Goal: Task Accomplishment & Management: Manage account settings

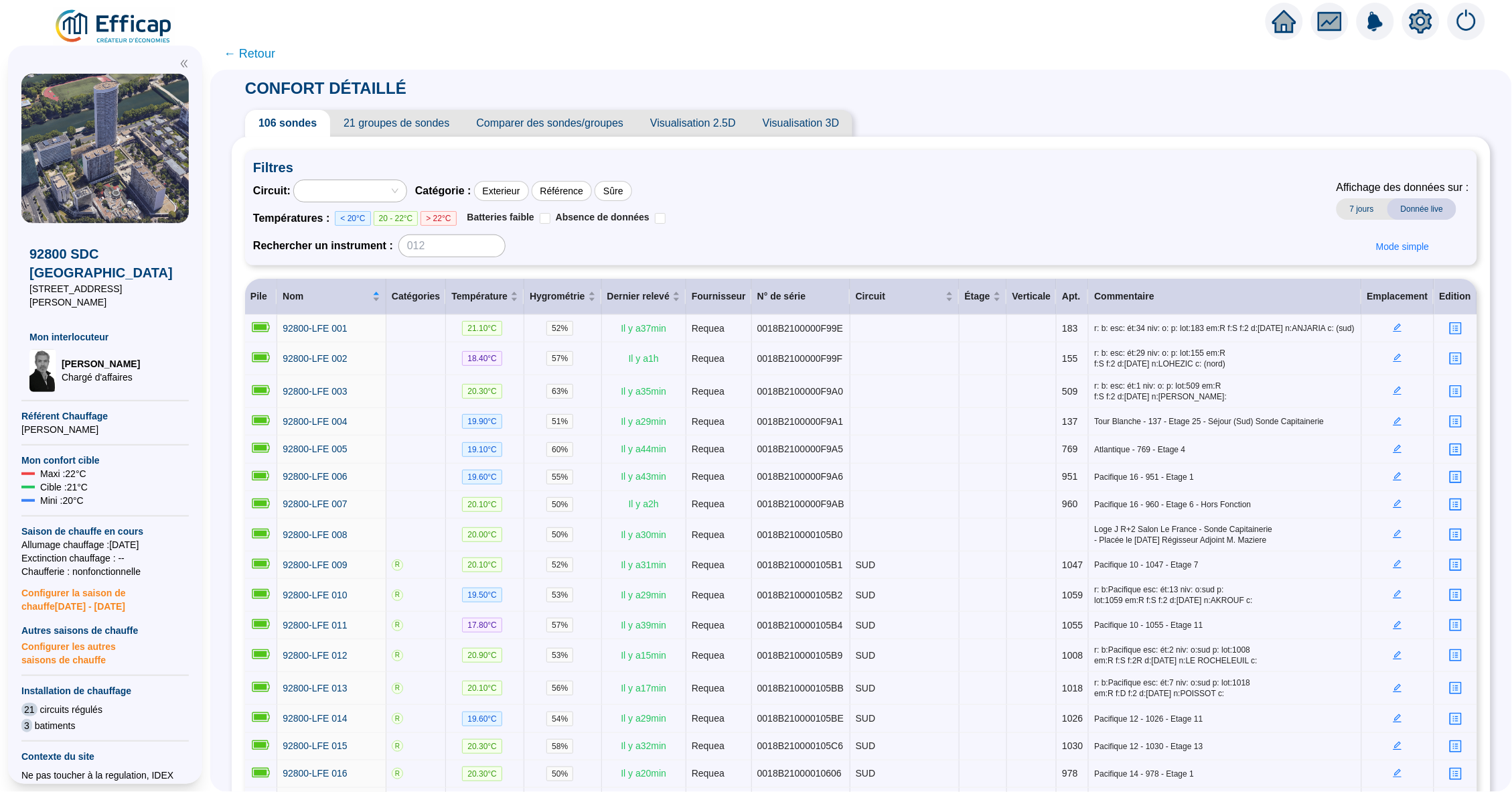
click at [1292, 15] on icon "home" at bounding box center [1285, 21] width 24 height 24
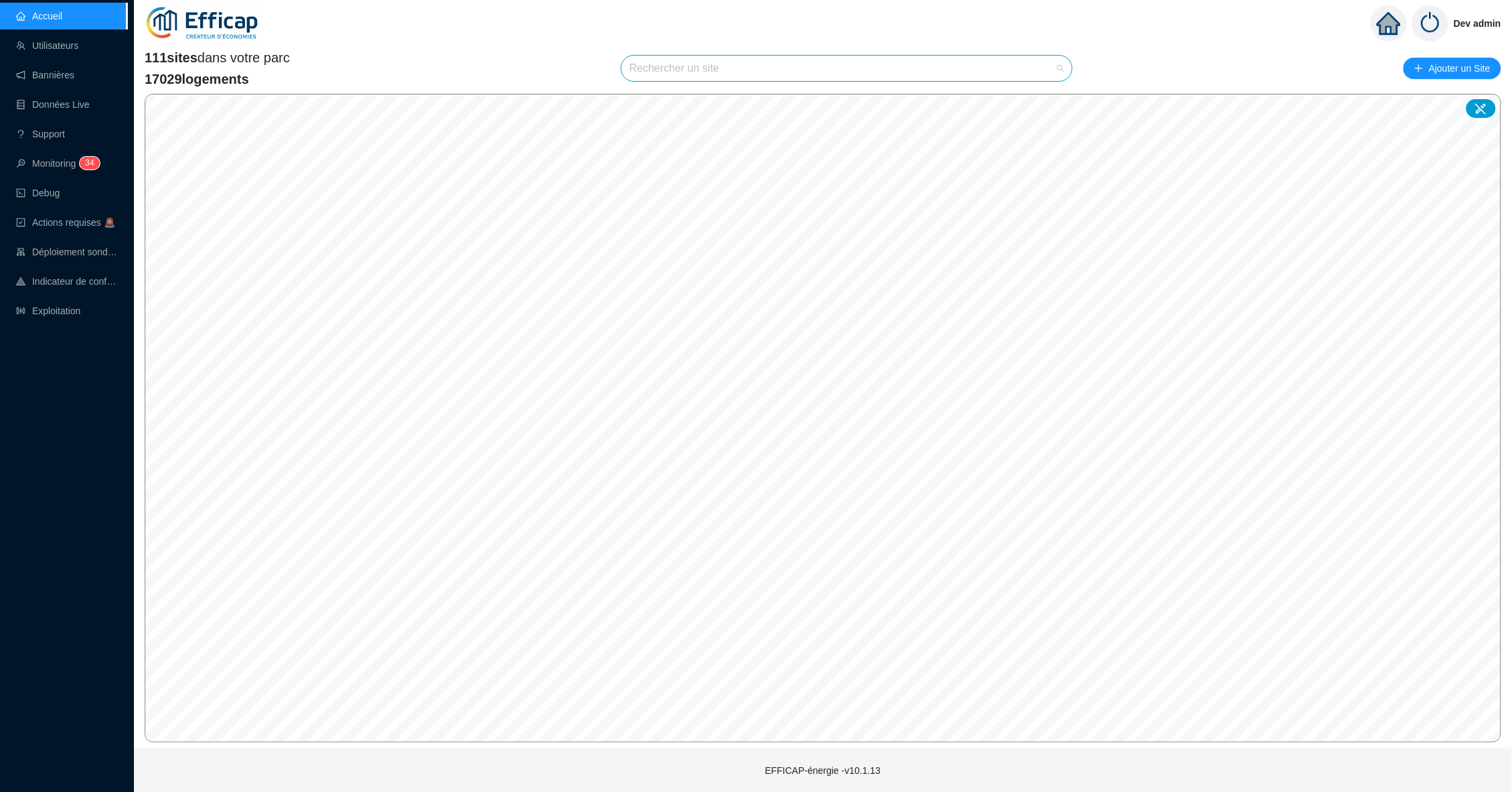
click at [653, 74] on input "search" at bounding box center [841, 68] width 422 height 26
click at [1043, 95] on div "Aucune donnée" at bounding box center [847, 107] width 418 height 24
click at [895, 59] on input "pentu" at bounding box center [841, 68] width 422 height 26
click at [877, 66] on input "pentu" at bounding box center [841, 68] width 422 height 26
type input "penth"
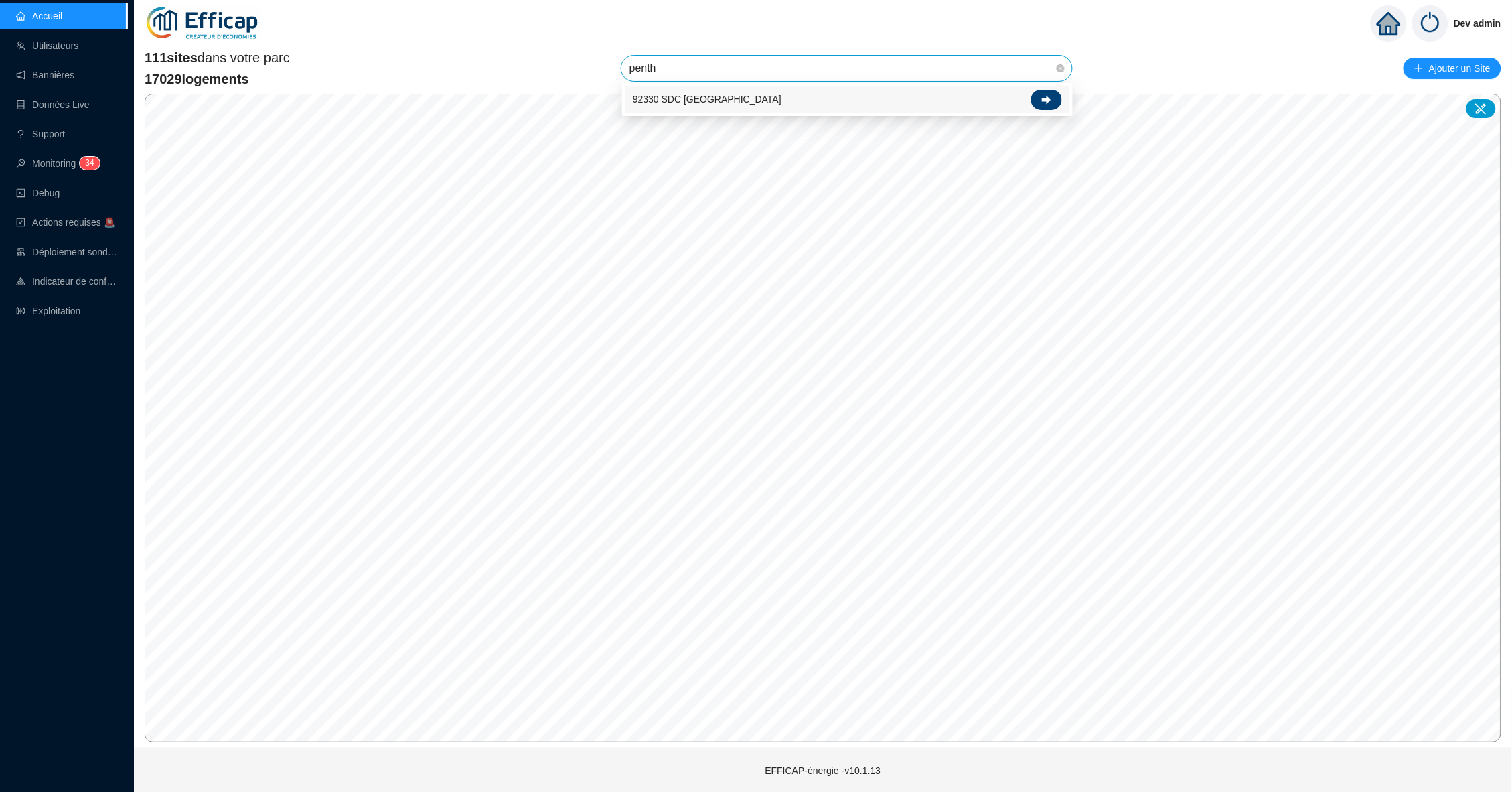
click at [1052, 100] on div at bounding box center [1047, 100] width 31 height 20
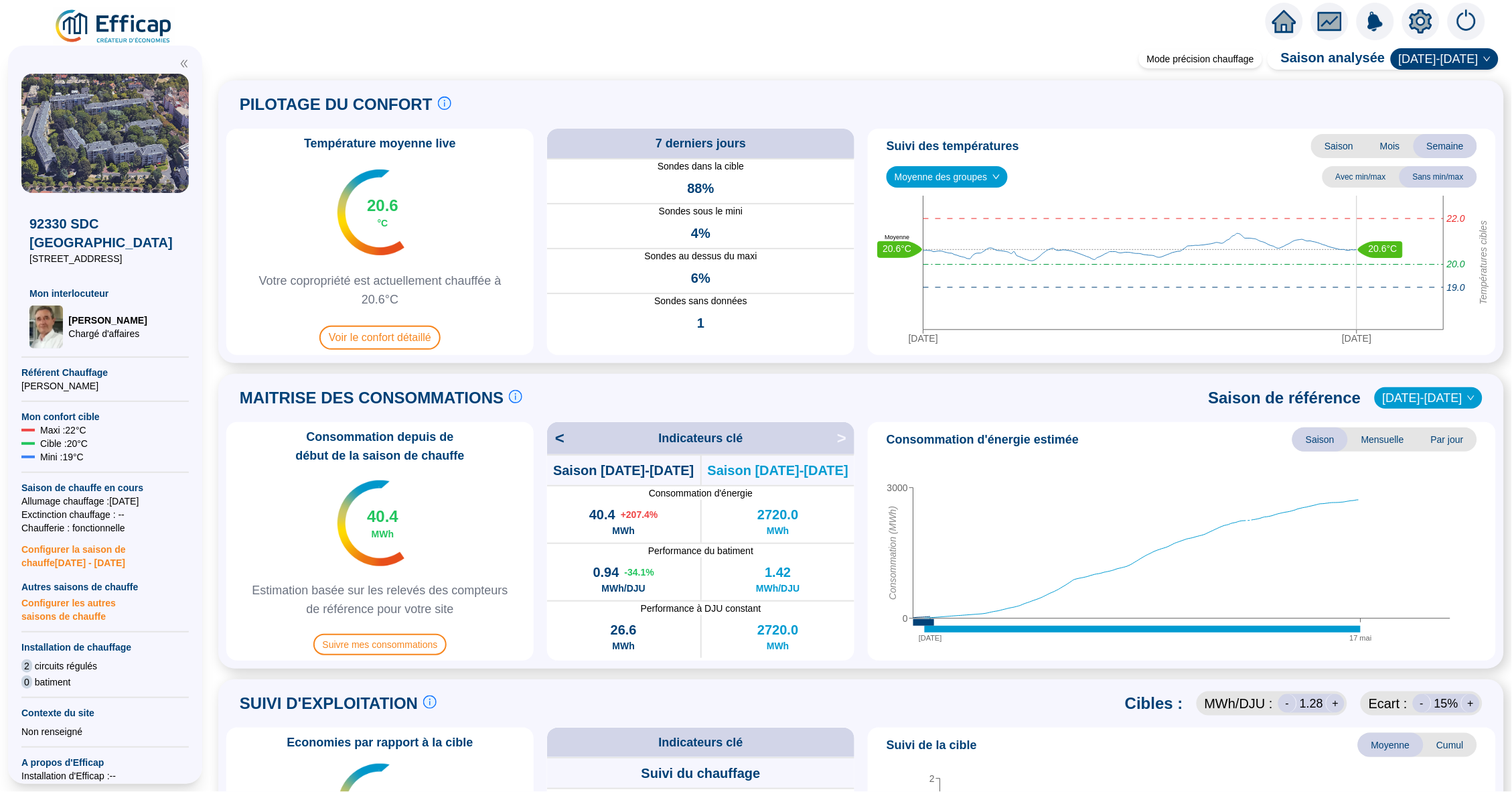
click at [1334, 24] on icon "fund" at bounding box center [1329, 21] width 20 height 15
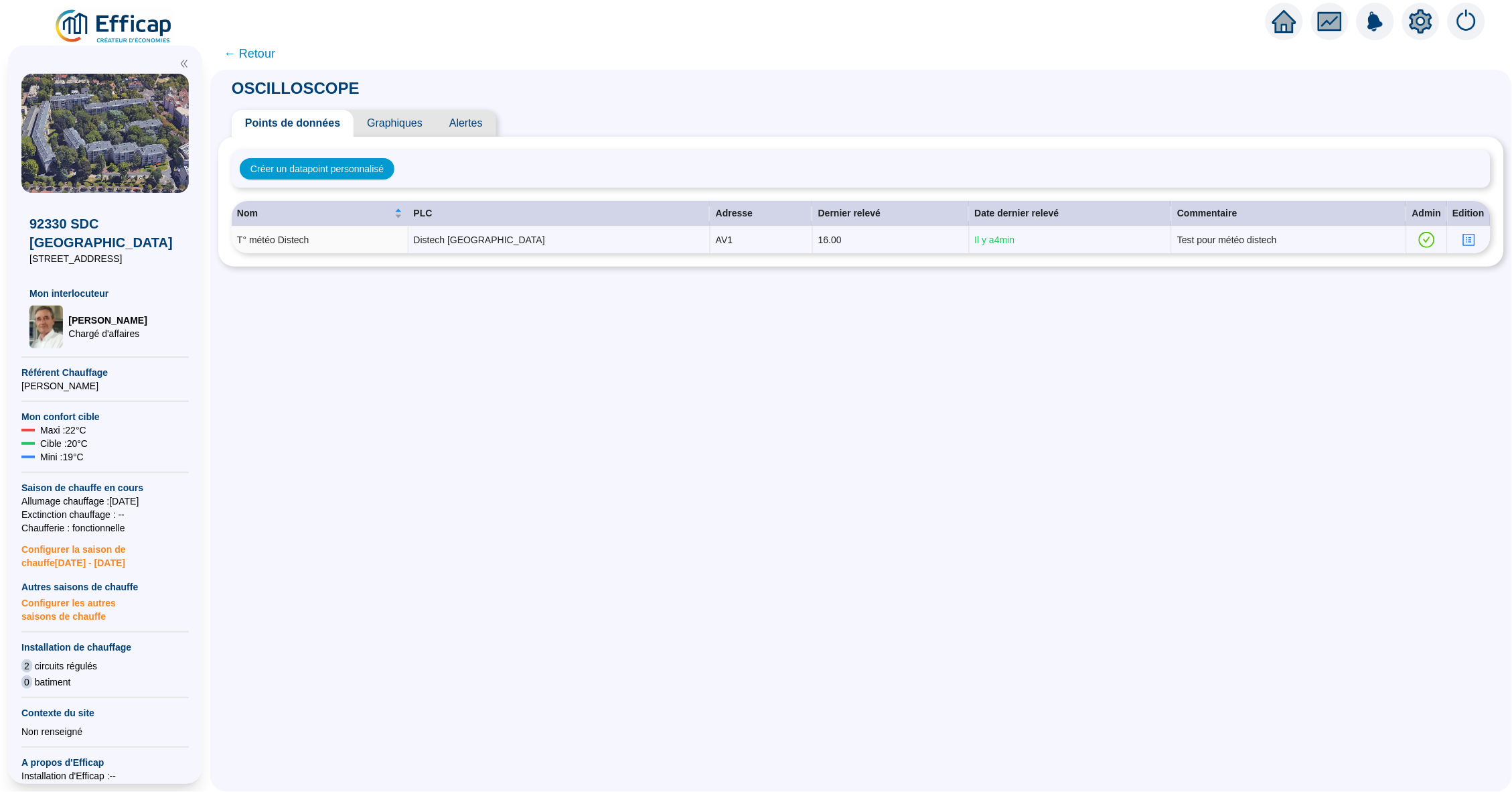
click at [259, 52] on span "← Retour" at bounding box center [250, 53] width 52 height 19
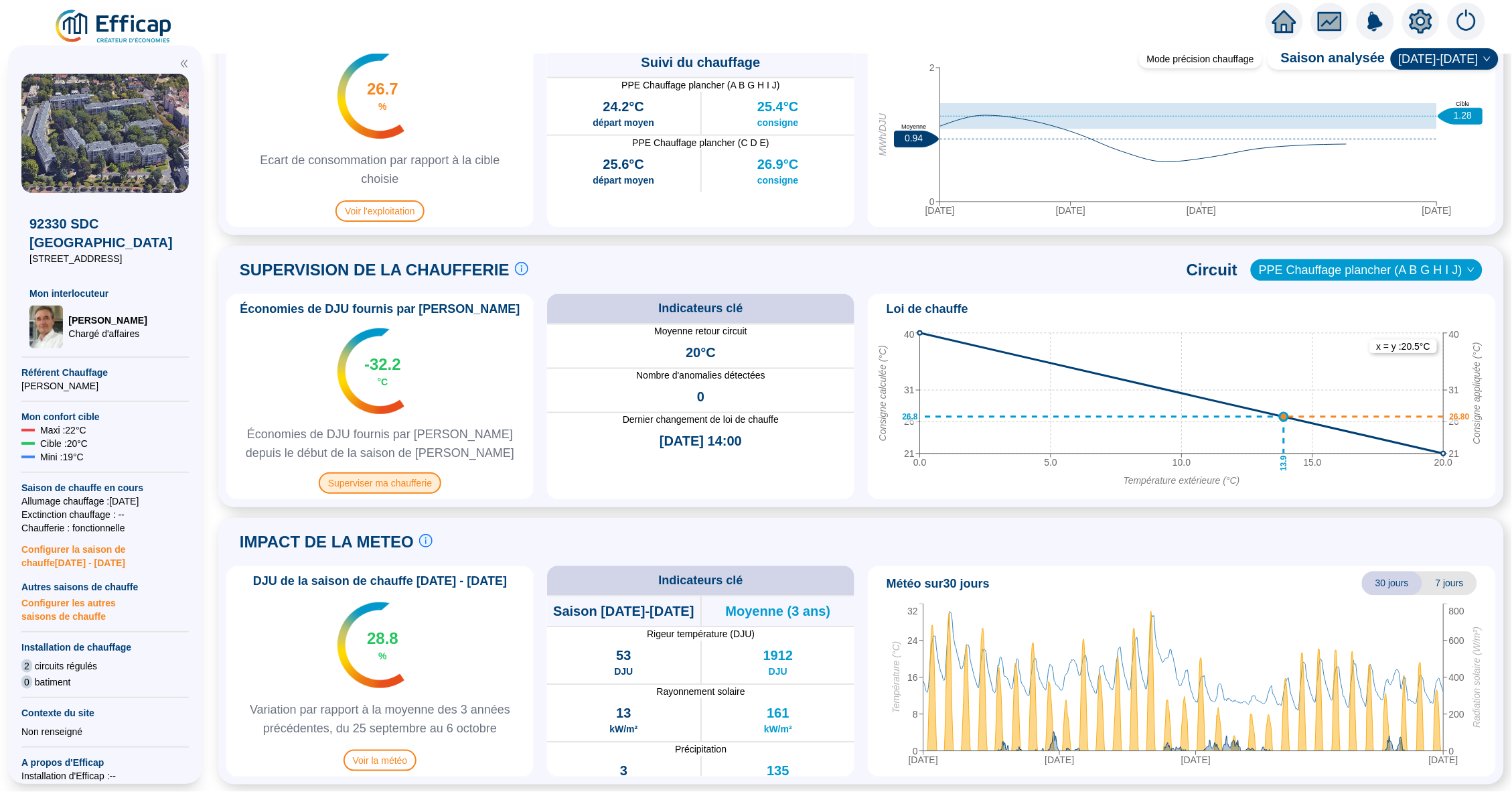
scroll to position [710, 0]
click at [396, 490] on span "Superviser ma chaufferie" at bounding box center [380, 484] width 122 height 21
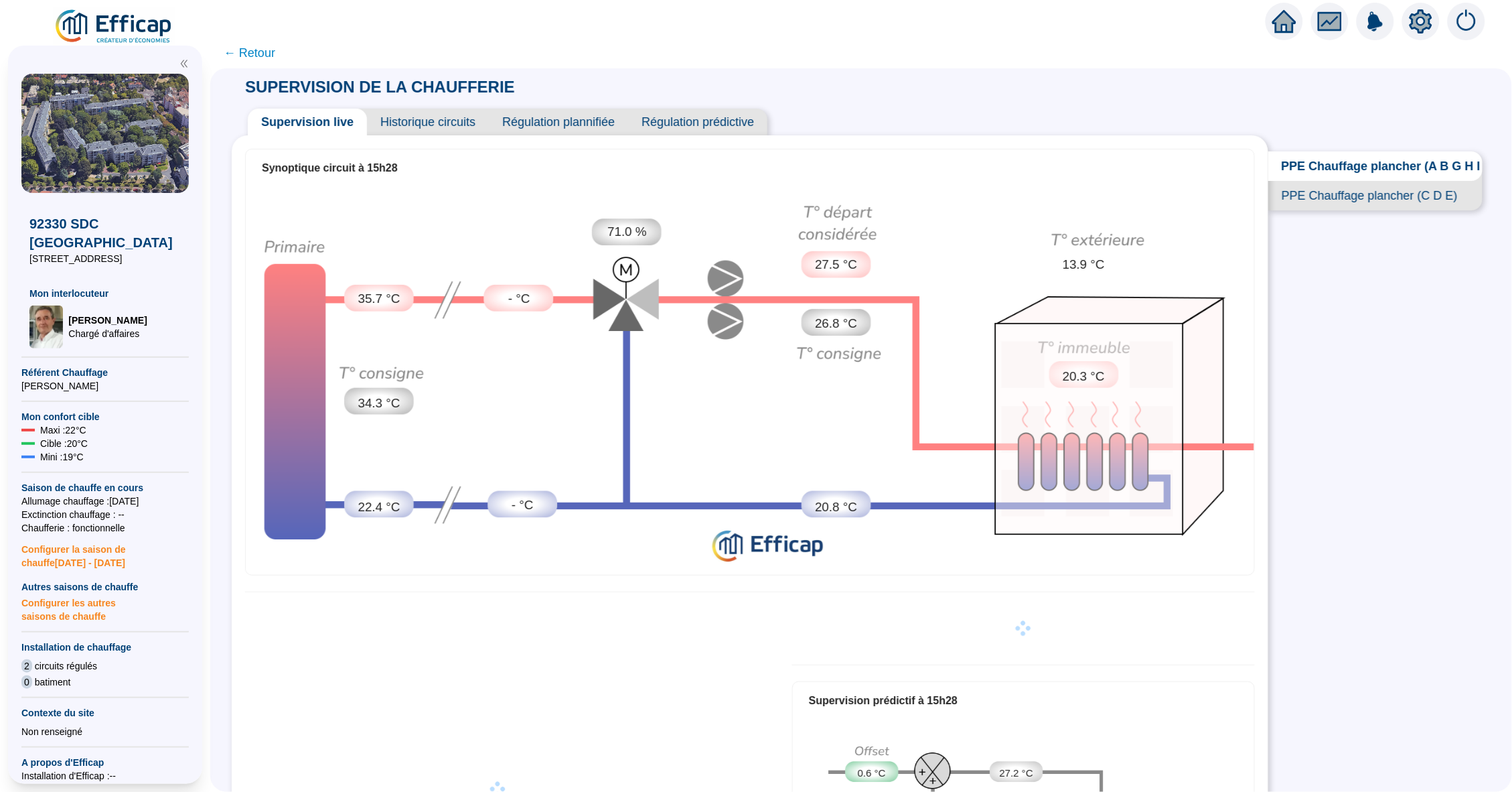
click at [409, 117] on span "Historique circuits" at bounding box center [428, 122] width 122 height 27
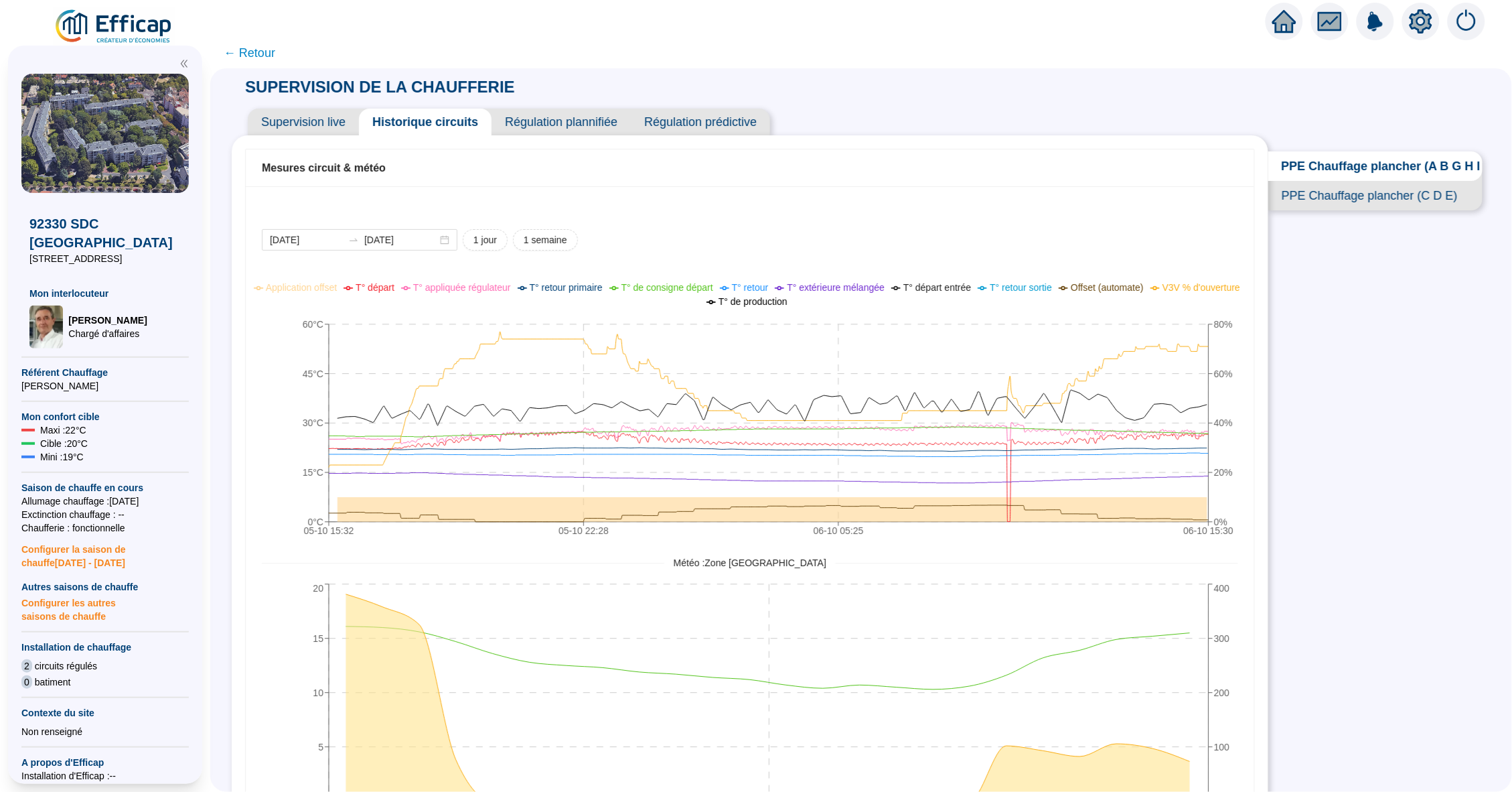
click at [1282, 30] on icon "home" at bounding box center [1285, 21] width 24 height 23
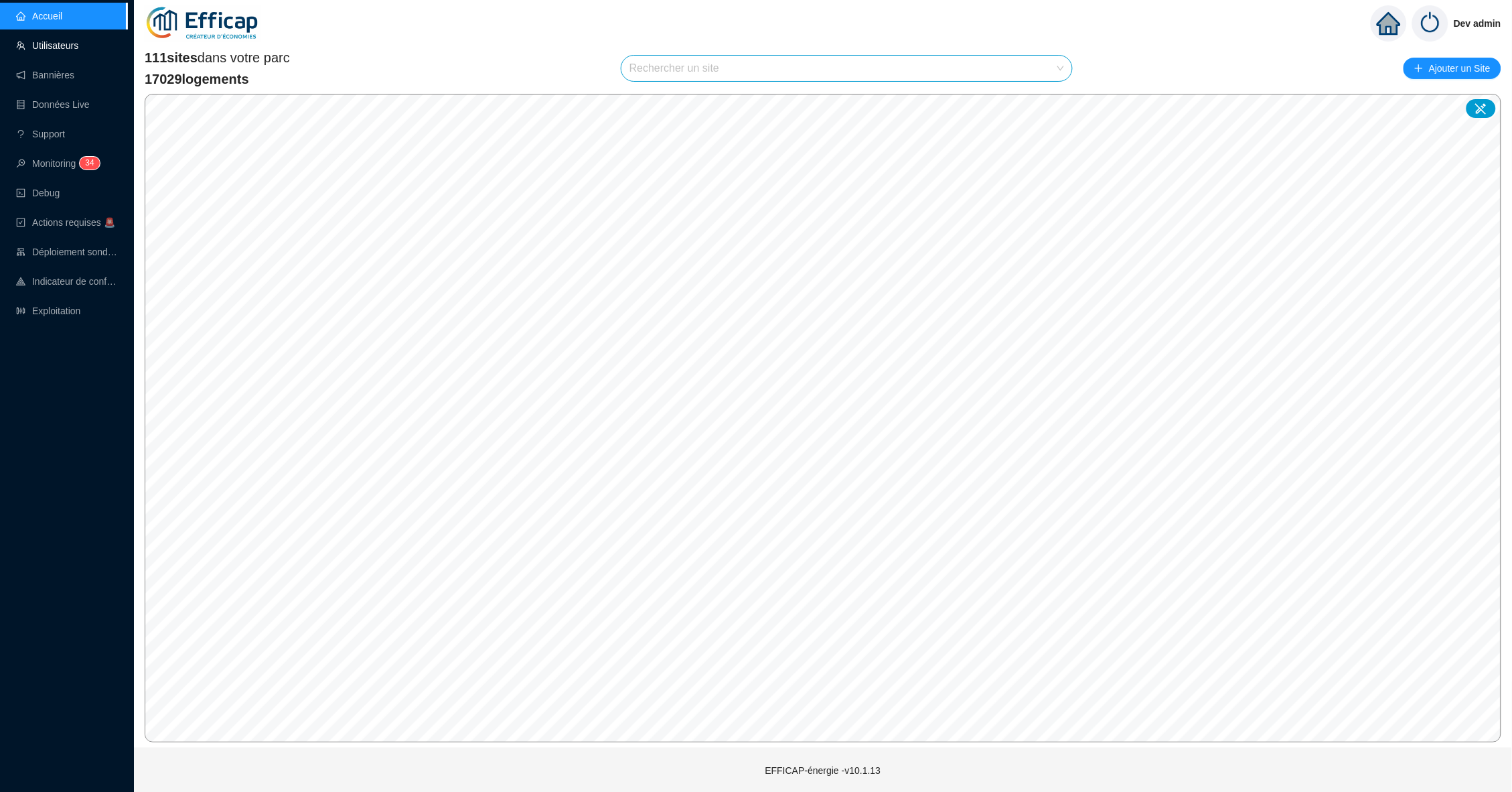
click at [59, 51] on link "Utilisateurs" at bounding box center [47, 45] width 62 height 10
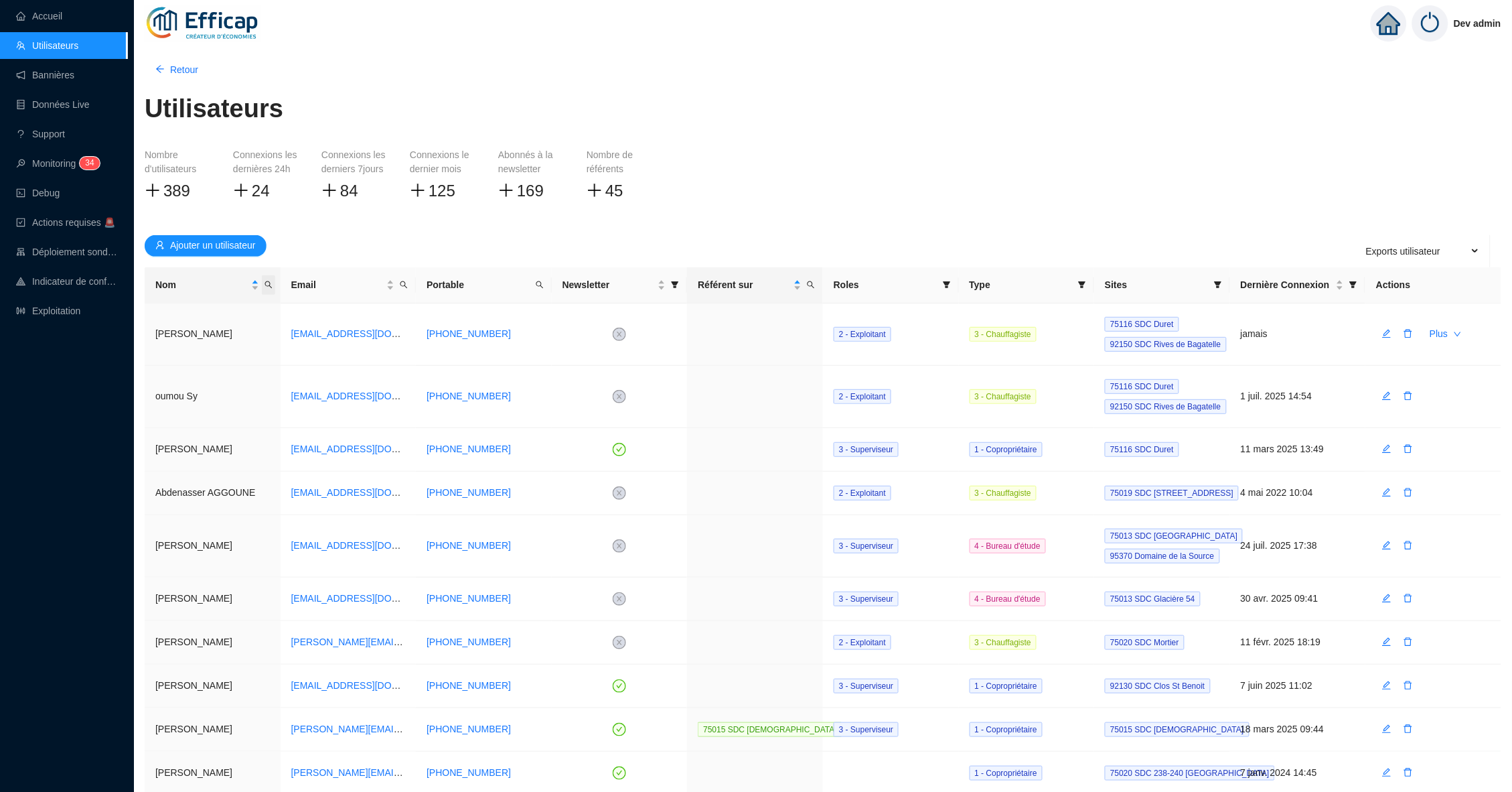
click at [266, 278] on span "Nom" at bounding box center [268, 285] width 13 height 19
click at [1217, 291] on span at bounding box center [1217, 285] width 13 height 19
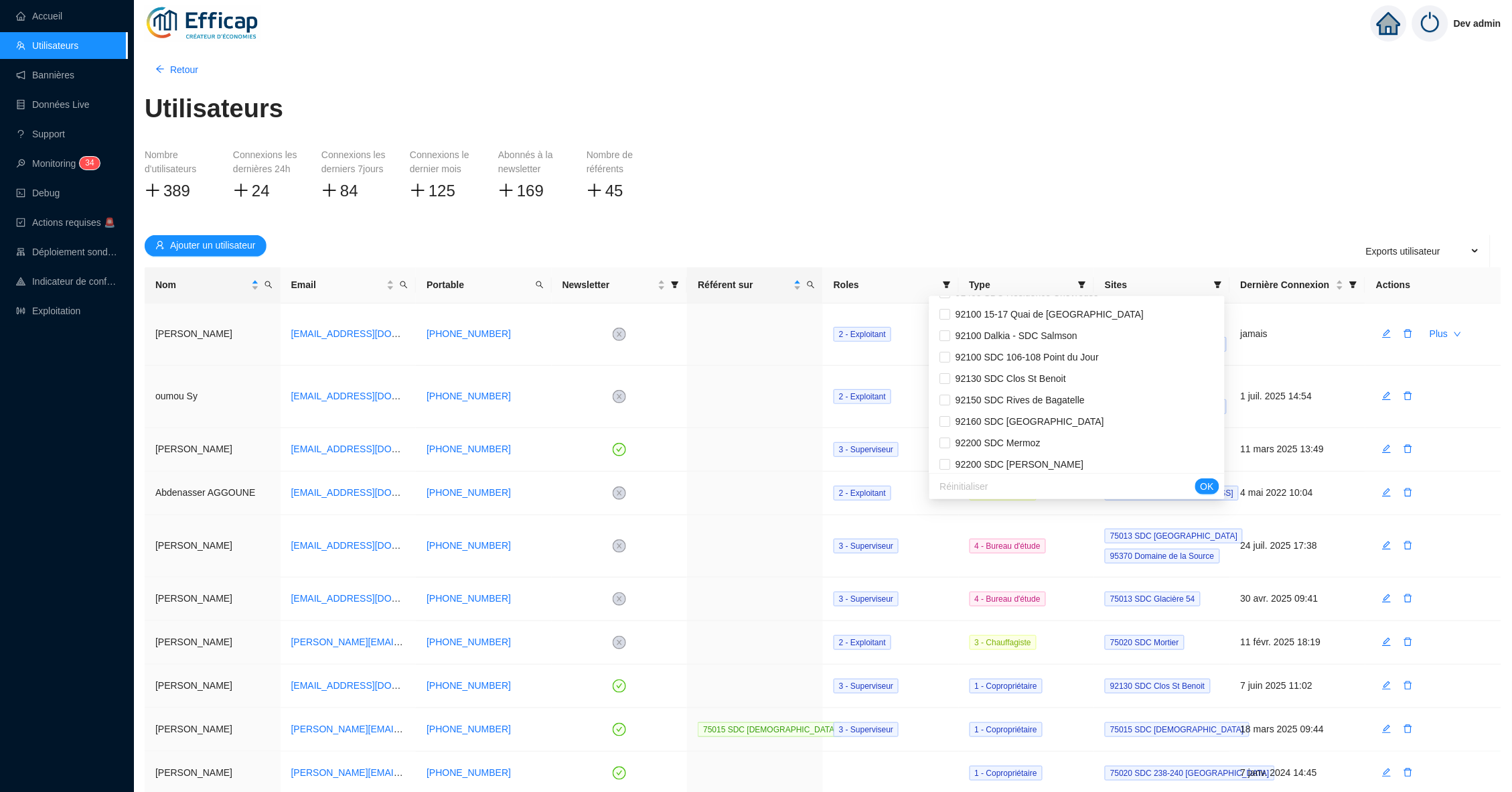
scroll to position [1686, 0]
click at [946, 504] on input "checkbox" at bounding box center [945, 509] width 10 height 10
checkbox input "true"
click at [1204, 484] on span "OK" at bounding box center [1207, 487] width 13 height 14
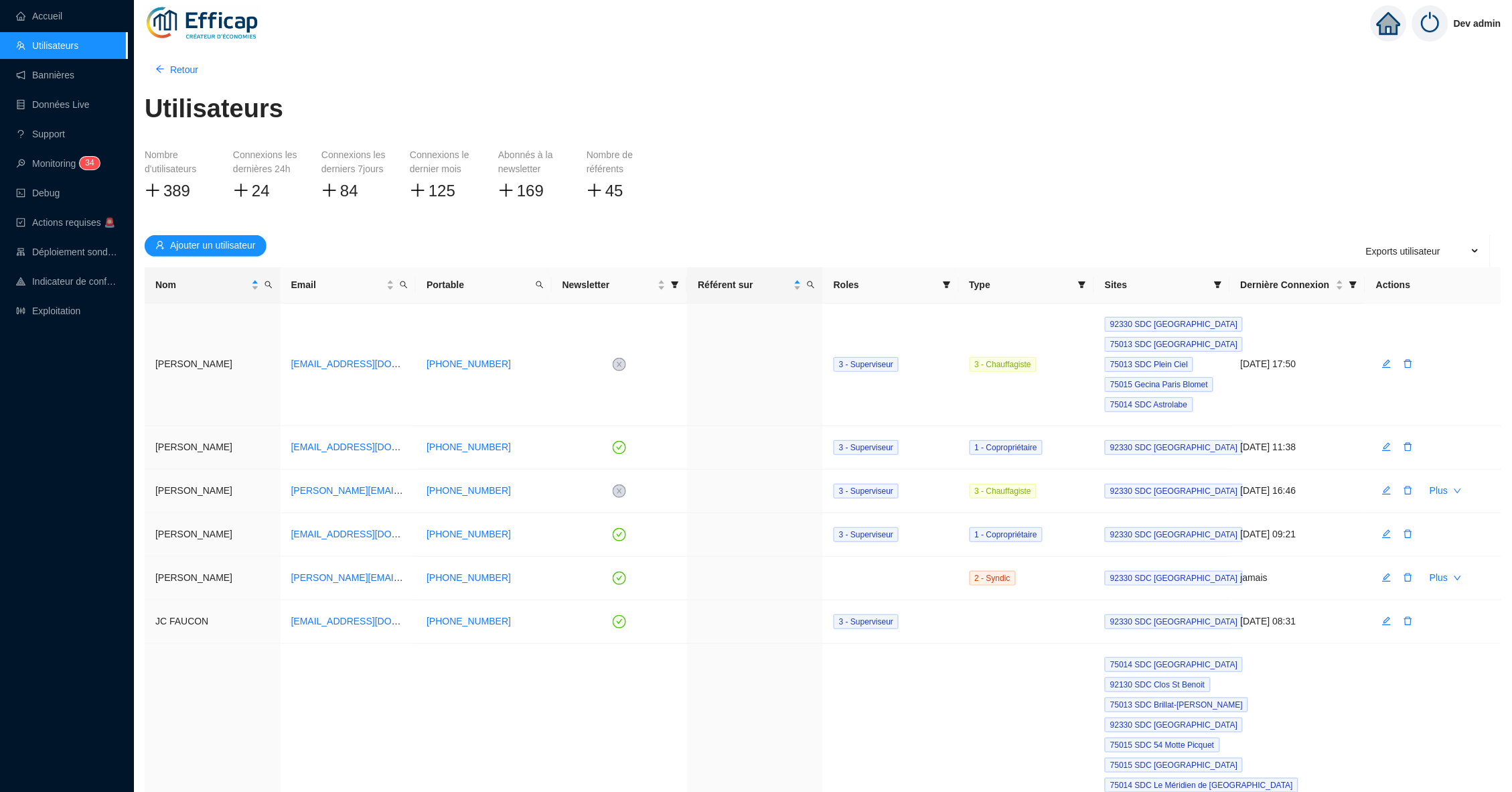
click at [959, 216] on div "Nombre d'utilisateurs 389 Connexions les dernières 24h 24 Connexions les dernie…" at bounding box center [823, 186] width 1357 height 76
click at [1383, 364] on icon "edit" at bounding box center [1387, 364] width 10 height 10
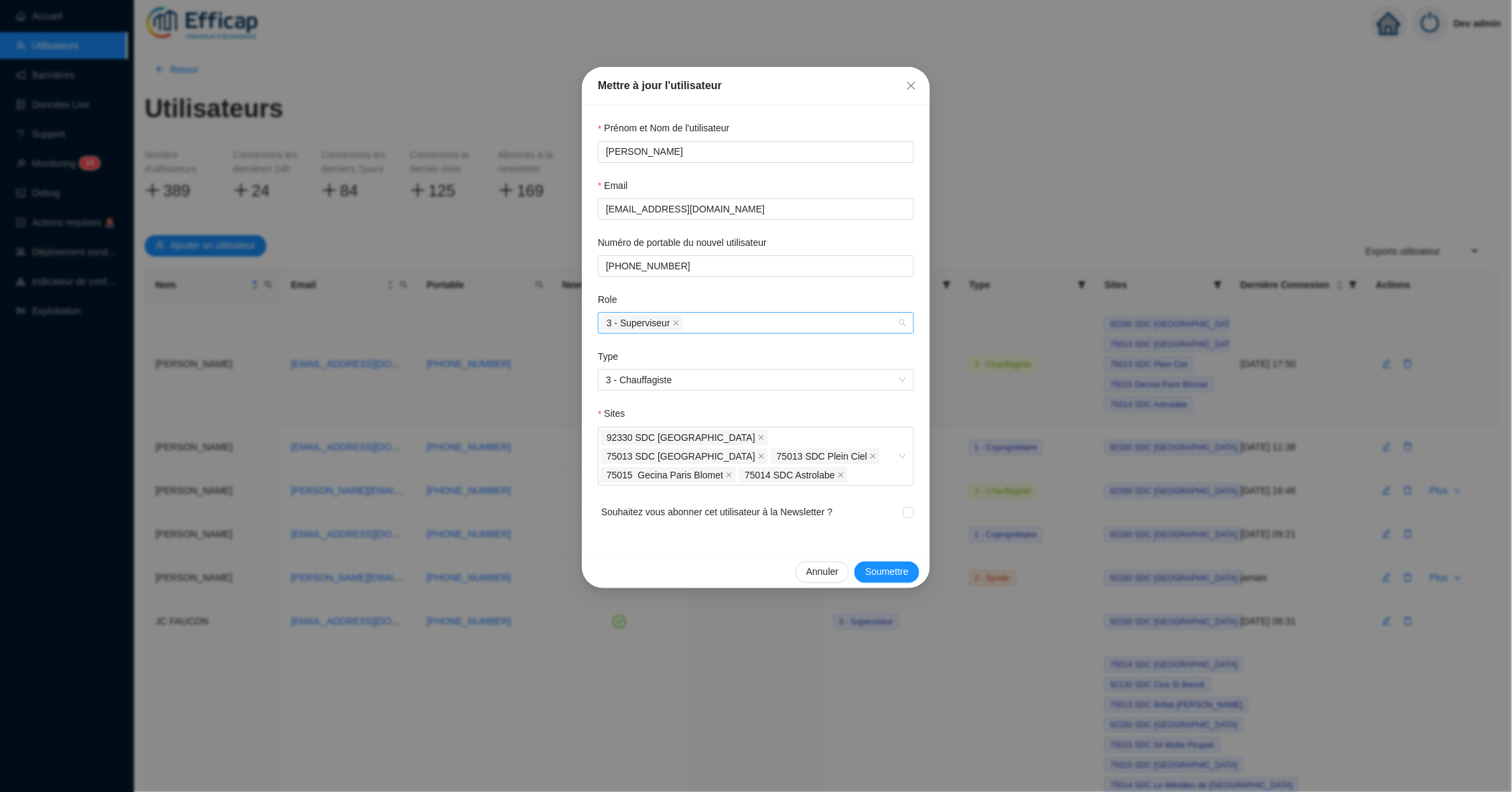
click at [782, 316] on div "3 - Superviseur" at bounding box center [749, 322] width 297 height 19
click at [804, 288] on form "Prénom et Nom de l'utilisateur [PERSON_NAME] Email [EMAIL_ADDRESS][DOMAIN_NAME]…" at bounding box center [756, 330] width 316 height 418
click at [909, 85] on icon "close" at bounding box center [911, 85] width 10 height 10
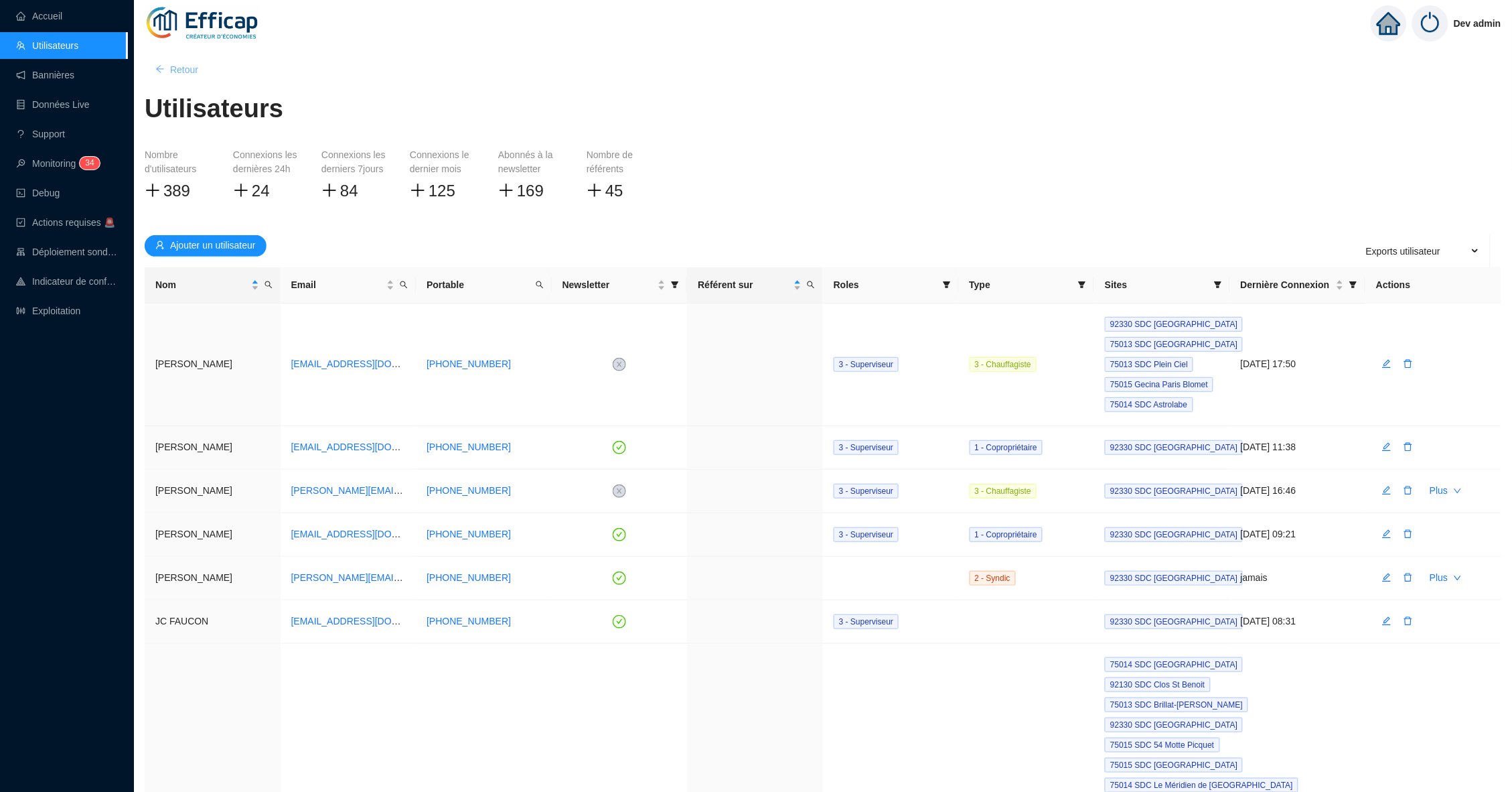
click at [193, 73] on span "Retour" at bounding box center [184, 70] width 28 height 14
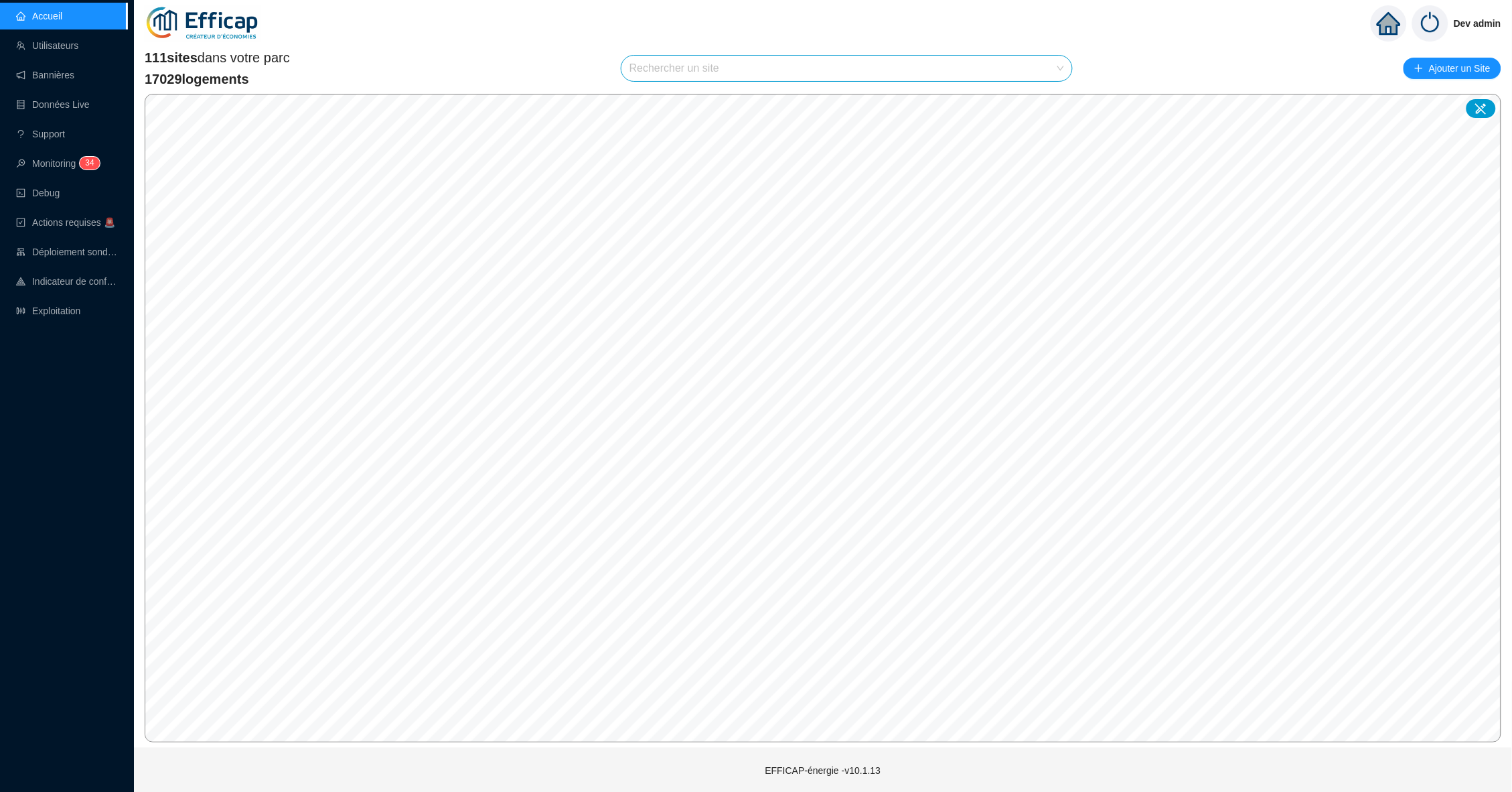
click at [671, 55] on input "search" at bounding box center [841, 68] width 422 height 26
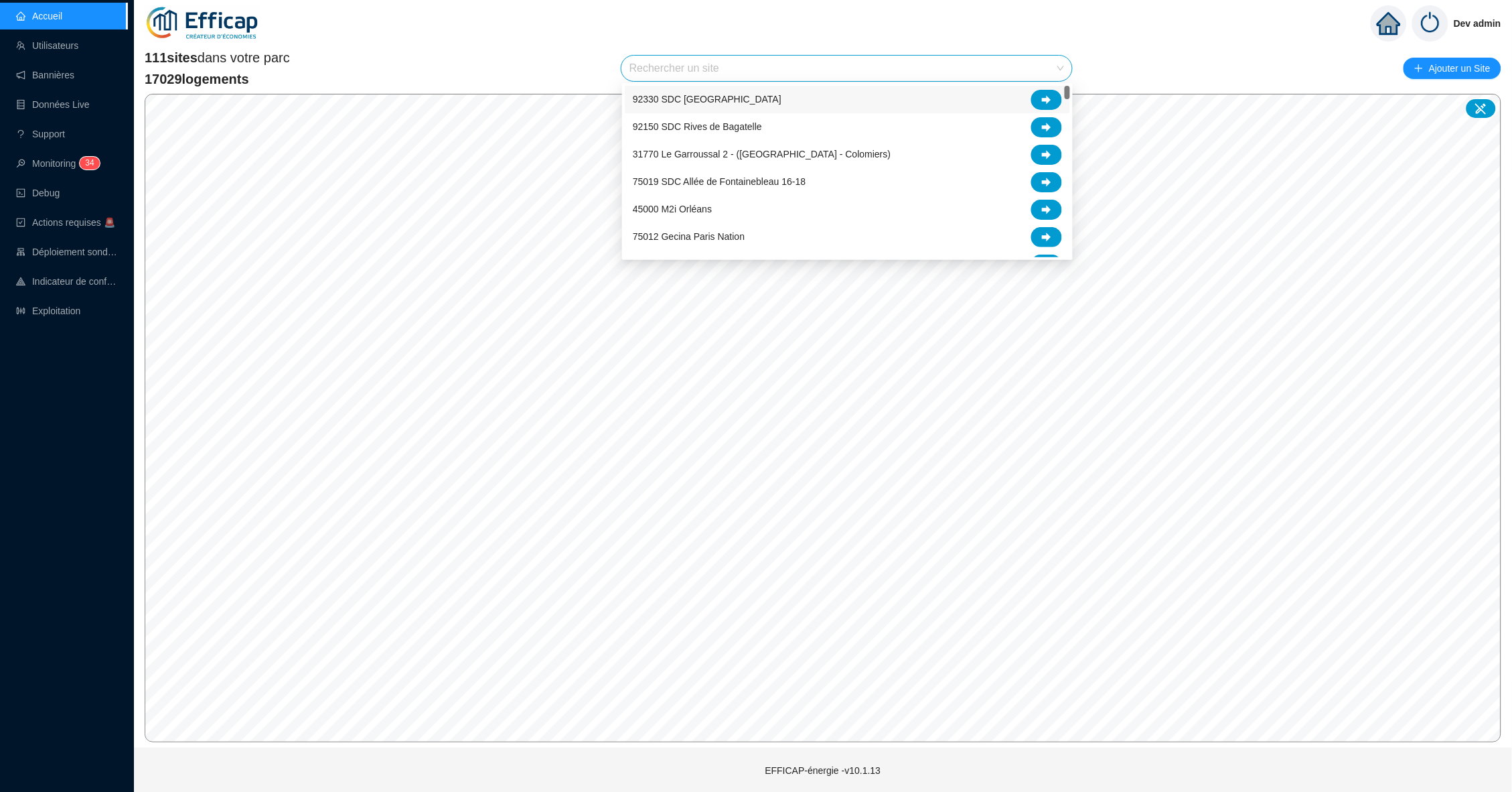
click at [548, 62] on div "111 sites dans votre parc 17029 logements Rechercher un site Ajouter un Site" at bounding box center [823, 68] width 1357 height 40
